Goal: Information Seeking & Learning: Learn about a topic

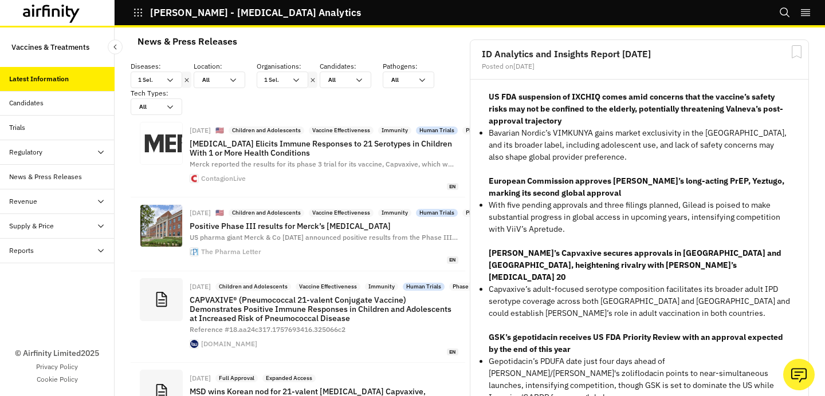
scroll to position [9, 9]
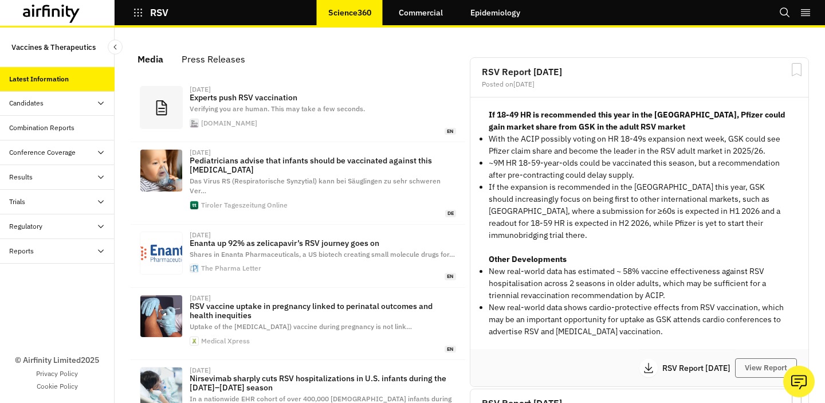
scroll to position [761, 344]
click at [412, 14] on link "Commercial" at bounding box center [420, 12] width 67 height 27
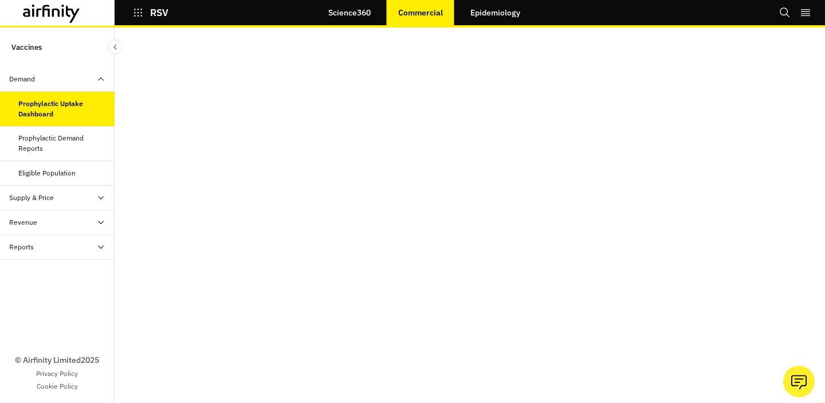
click at [36, 136] on div "Prophylactic Demand Reports" at bounding box center [61, 143] width 87 height 21
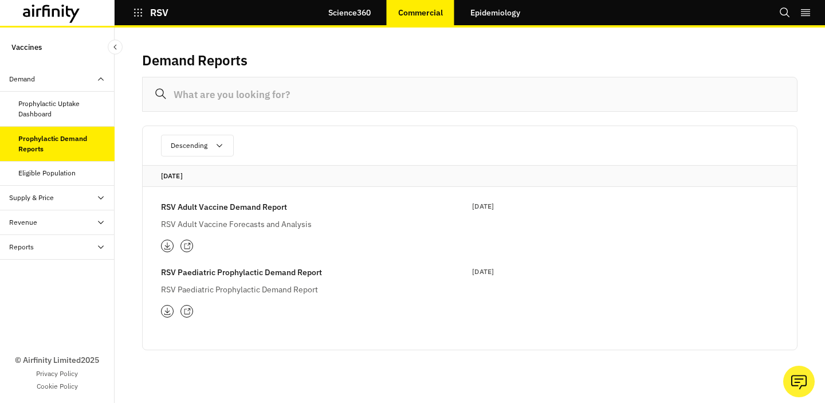
click at [40, 178] on div "Eligible Population" at bounding box center [57, 173] width 115 height 25
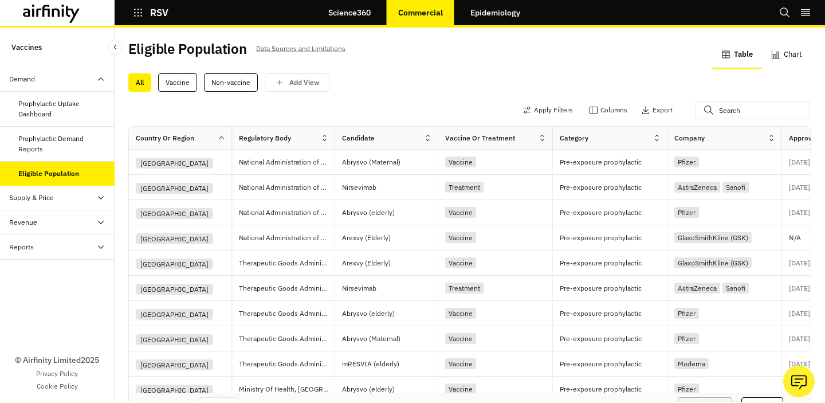
click at [19, 202] on div "Supply & Price" at bounding box center [31, 197] width 45 height 10
click at [56, 246] on div "Price Dashboard" at bounding box center [43, 247] width 50 height 10
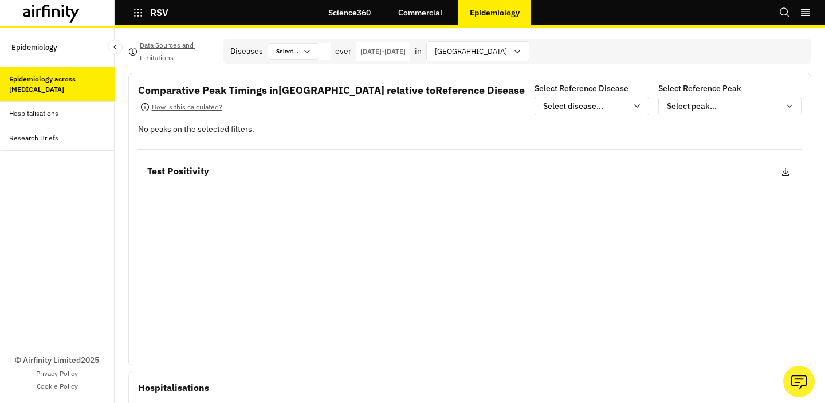
click at [56, 111] on div "Hospitalisations" at bounding box center [33, 113] width 49 height 10
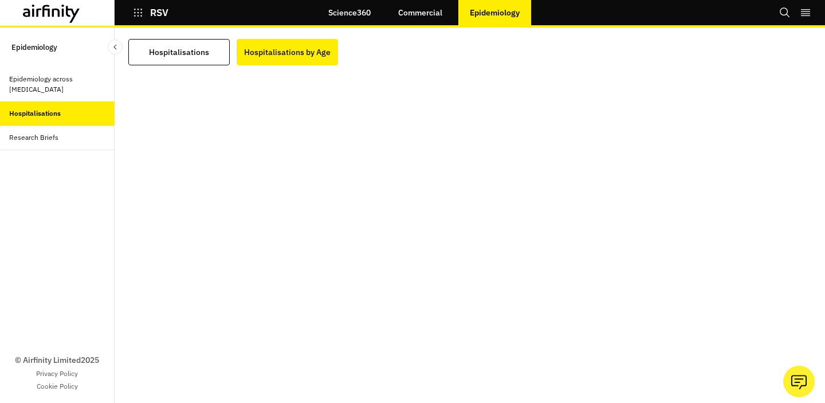
click at [40, 10] on icon at bounding box center [39, 12] width 5 height 9
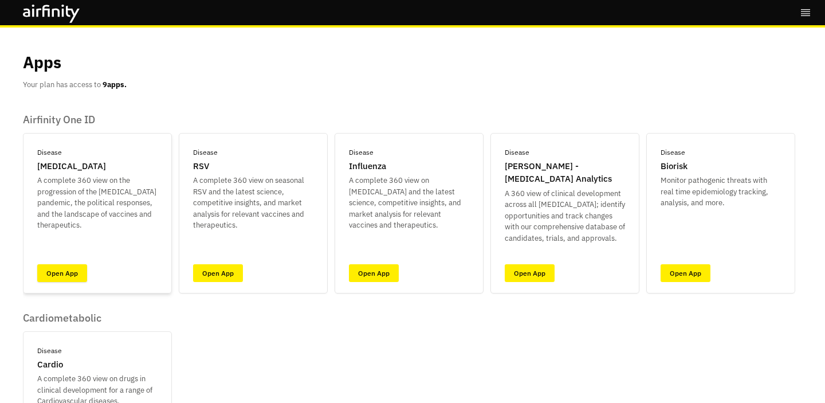
click at [66, 276] on link "Open App" at bounding box center [62, 273] width 50 height 18
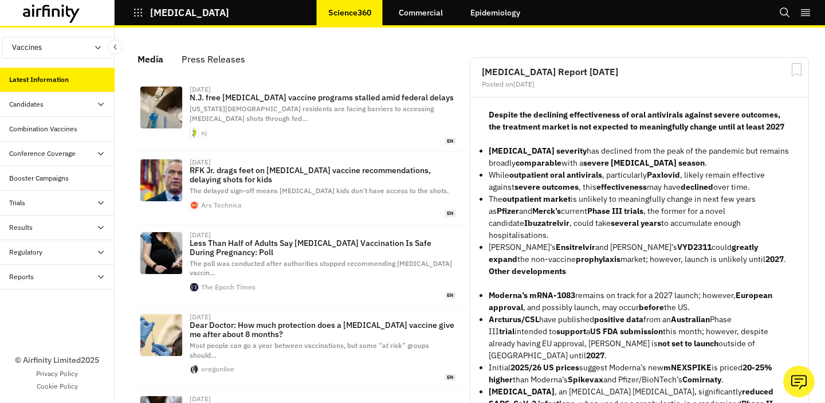
scroll to position [779, 344]
click at [55, 8] on icon at bounding box center [56, 12] width 8 height 9
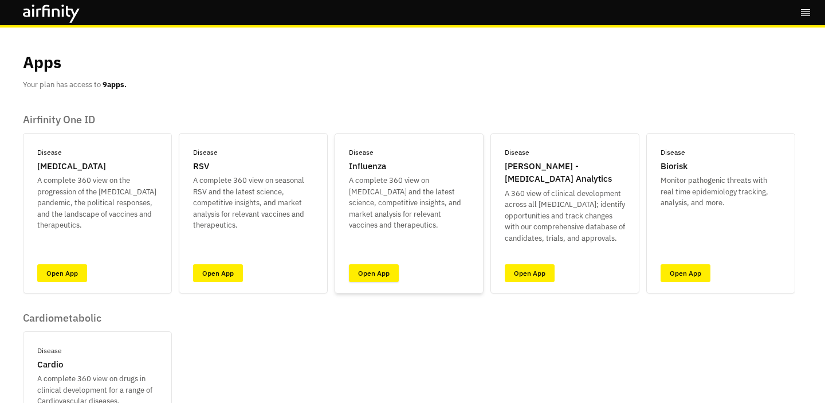
click at [359, 280] on link "Open App" at bounding box center [374, 273] width 50 height 18
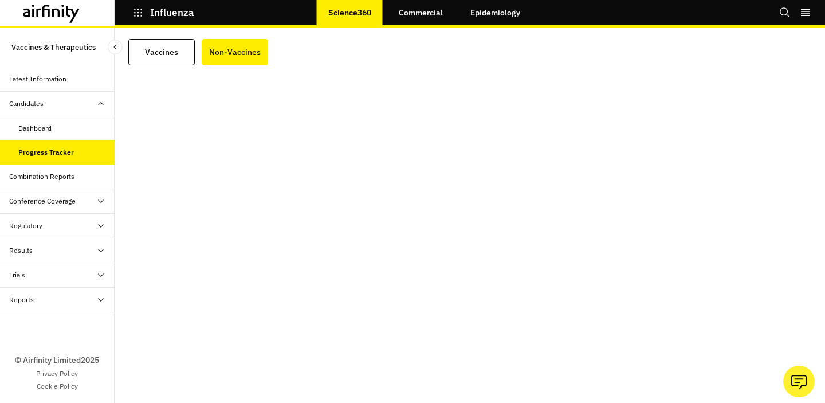
click at [68, 129] on div "Dashboard" at bounding box center [66, 128] width 96 height 10
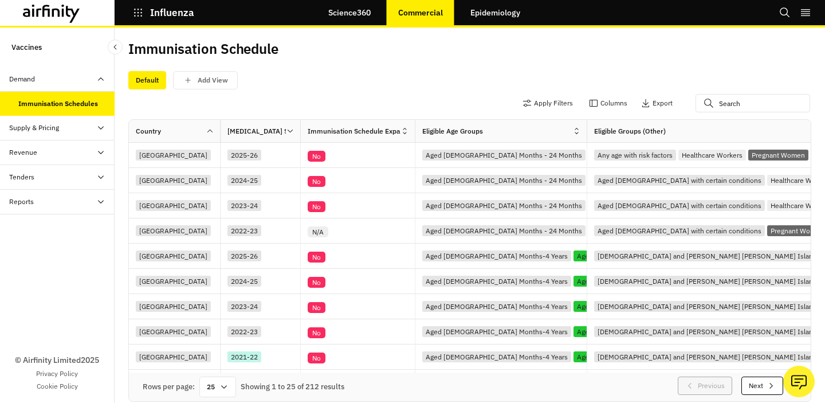
click at [80, 134] on div "Supply & Pricing" at bounding box center [57, 128] width 115 height 25
click at [61, 255] on div "Revenue" at bounding box center [61, 251] width 105 height 10
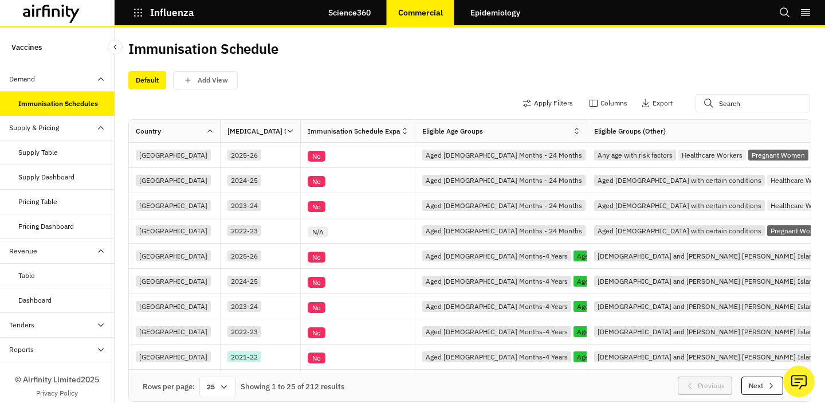
click at [485, 15] on link "Epidemiology" at bounding box center [495, 12] width 73 height 27
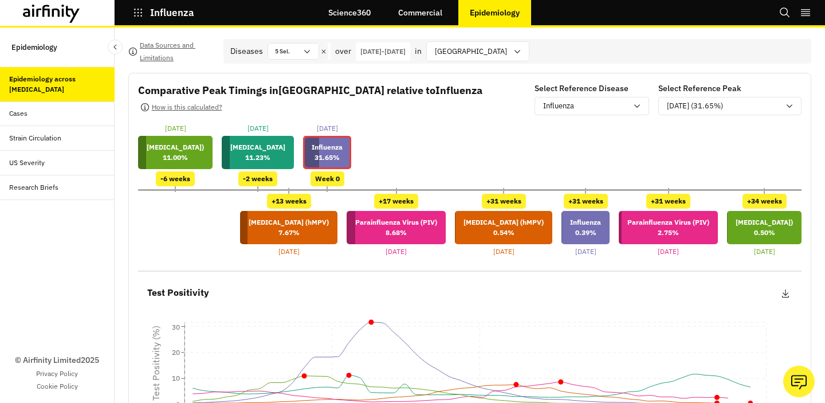
click at [60, 10] on icon at bounding box center [51, 14] width 57 height 18
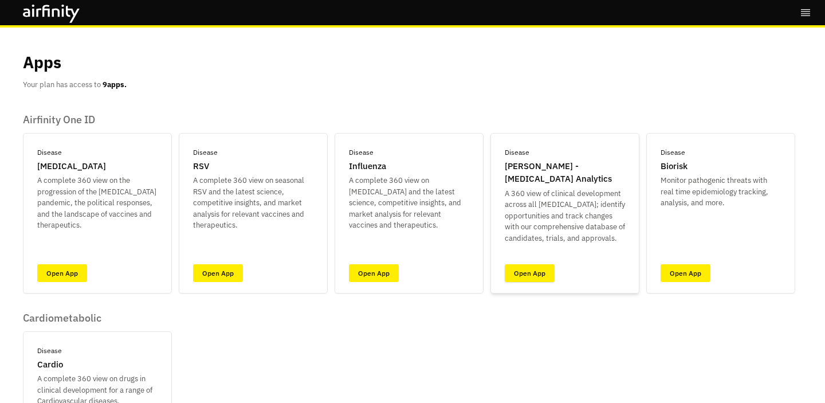
click at [533, 274] on link "Open App" at bounding box center [530, 273] width 50 height 18
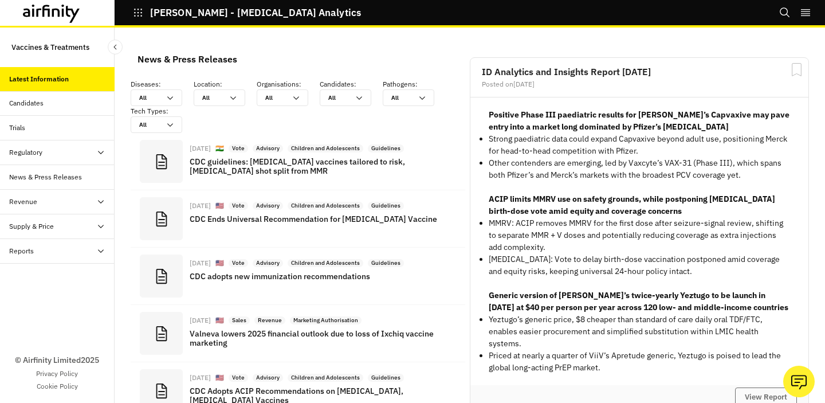
scroll to position [918, 344]
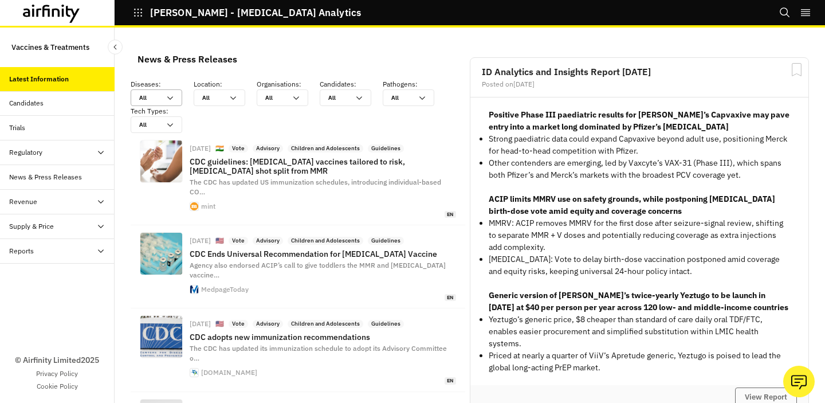
click at [144, 96] on div at bounding box center [149, 97] width 21 height 11
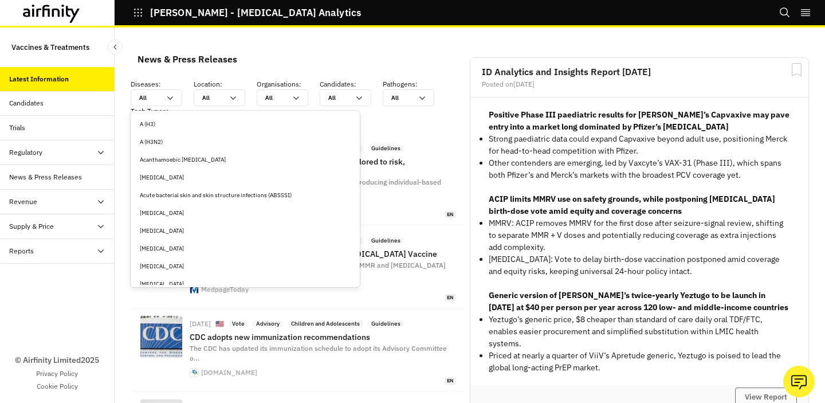
type input "h"
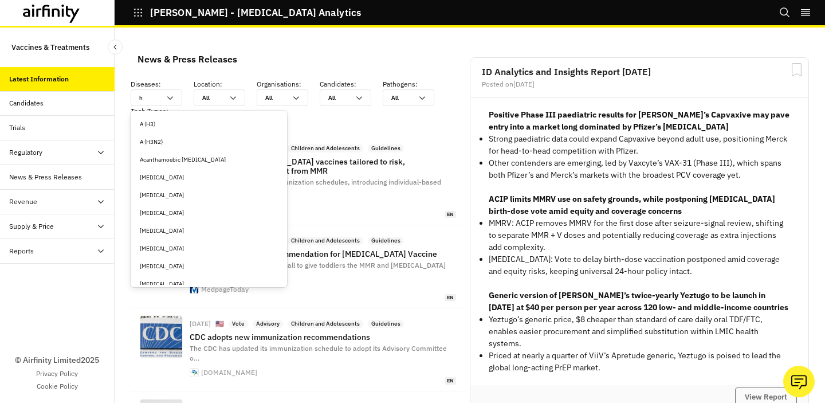
type input "hi"
type input "hiv"
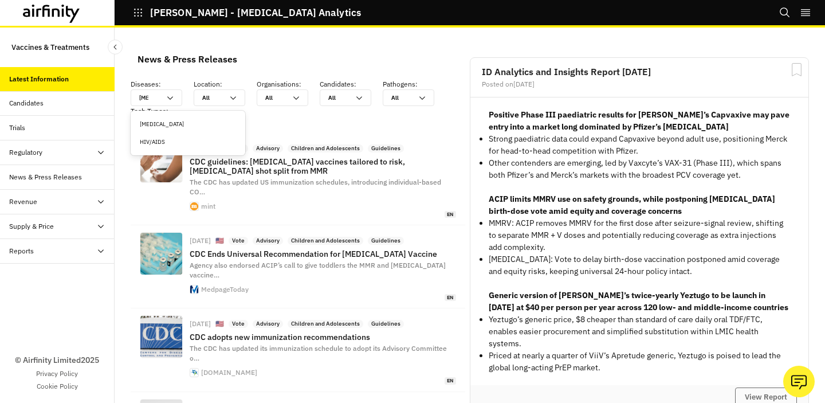
click at [157, 139] on div "HIV/AIDS" at bounding box center [188, 141] width 96 height 9
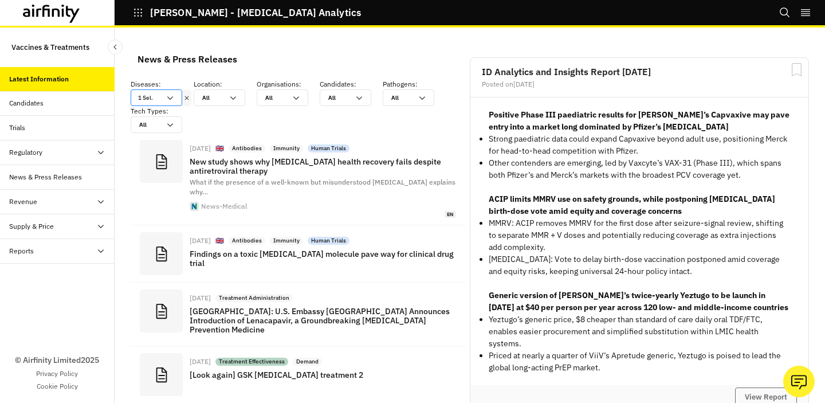
scroll to position [901, 344]
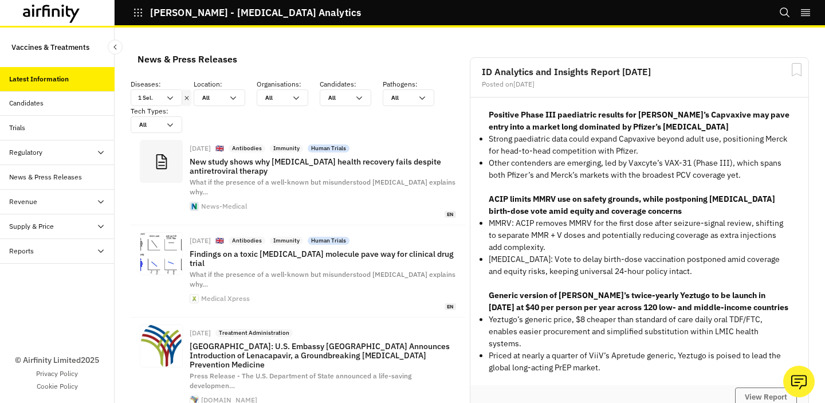
click at [47, 104] on div "Candidates" at bounding box center [61, 103] width 105 height 10
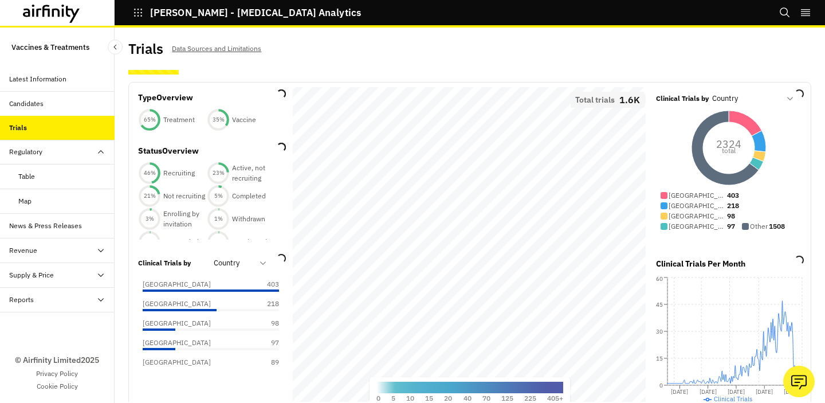
scroll to position [40, 0]
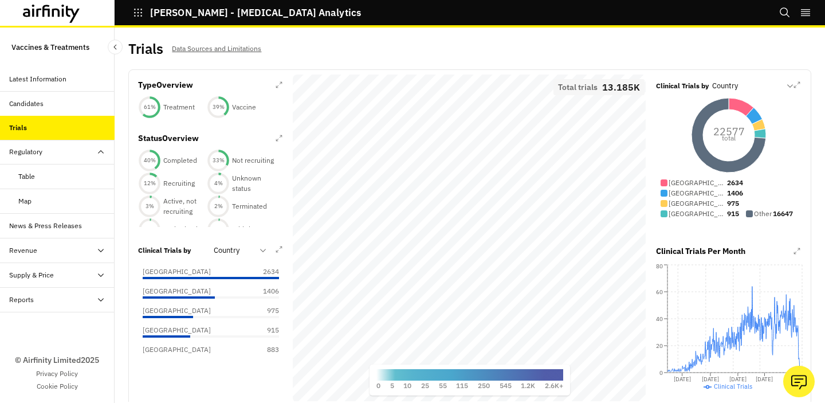
click at [44, 245] on div "Revenue" at bounding box center [57, 250] width 115 height 25
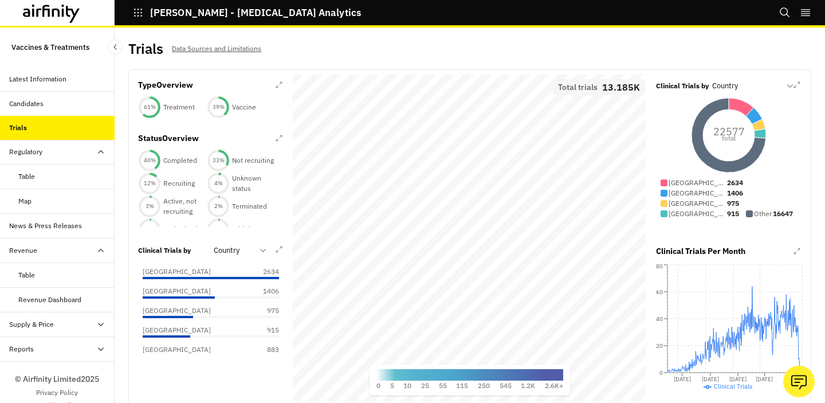
click at [45, 302] on div "Revenue Dashboard" at bounding box center [49, 299] width 63 height 10
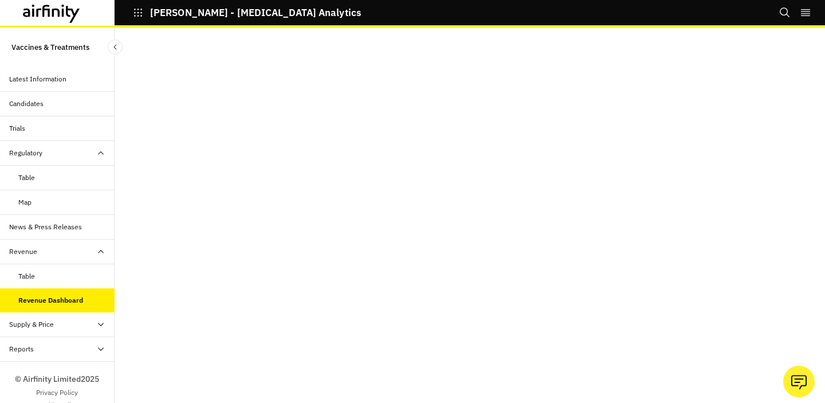
click at [58, 354] on div "Reports" at bounding box center [57, 349] width 115 height 25
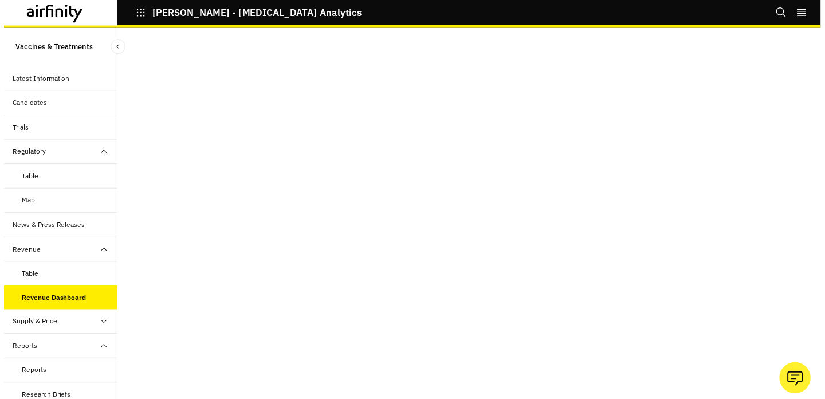
scroll to position [68, 0]
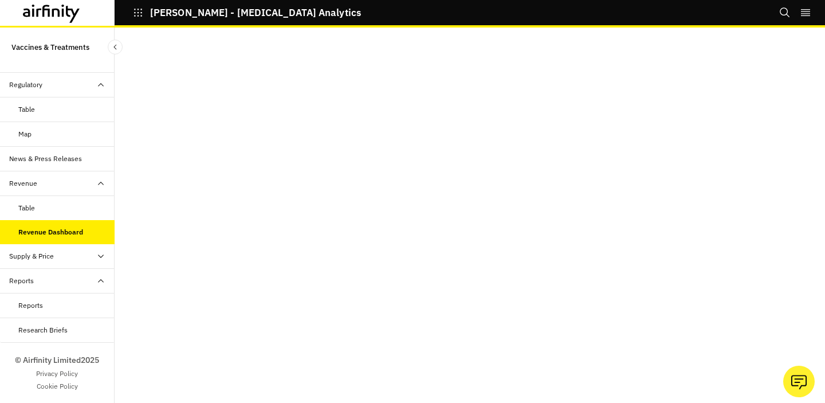
click at [46, 10] on icon at bounding box center [51, 14] width 57 height 18
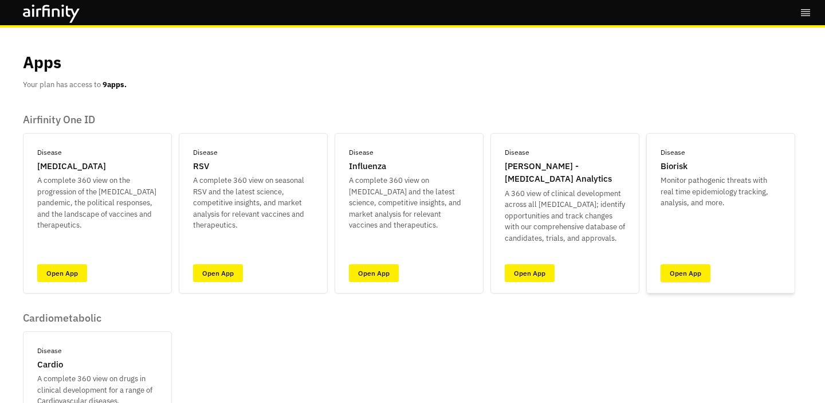
click at [689, 272] on link "Open App" at bounding box center [685, 273] width 50 height 18
